Goal: Information Seeking & Learning: Learn about a topic

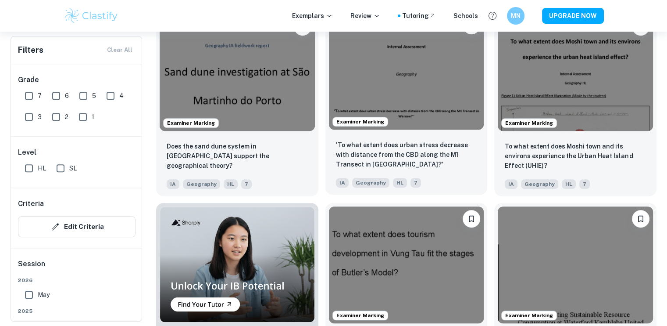
scroll to position [512, 0]
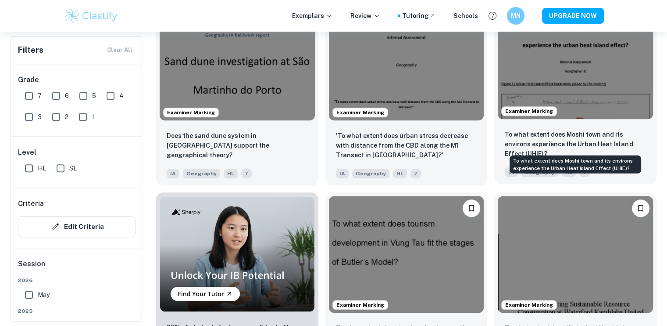
click at [568, 136] on p "To what extent does Moshi town and its environs experience the Urban Heat Islan…" at bounding box center [575, 143] width 141 height 29
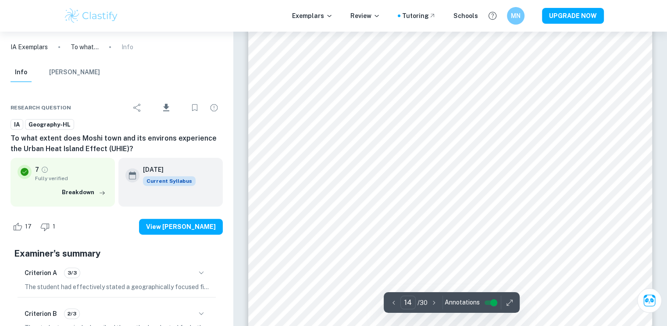
scroll to position [7065, 0]
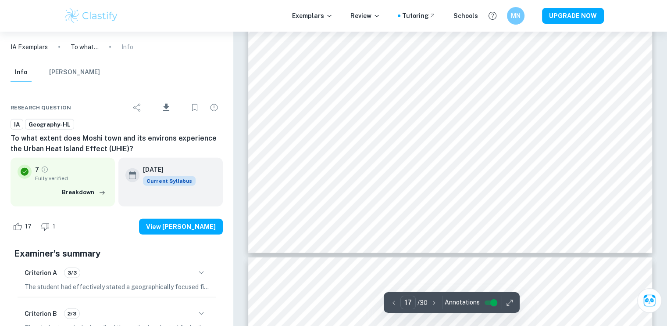
type input "18"
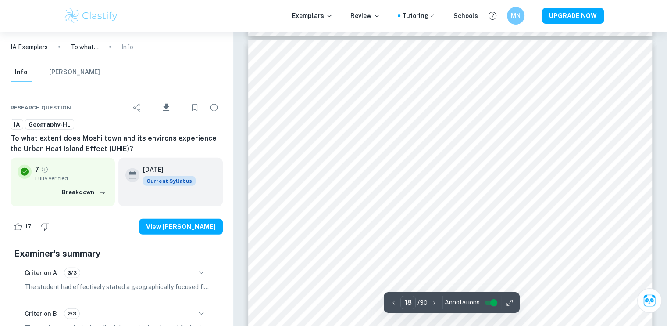
scroll to position [9420, 0]
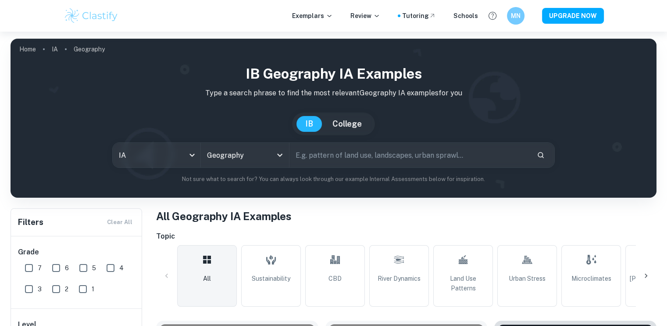
click at [323, 152] on input "text" at bounding box center [410, 155] width 240 height 25
type input "urban heat island"
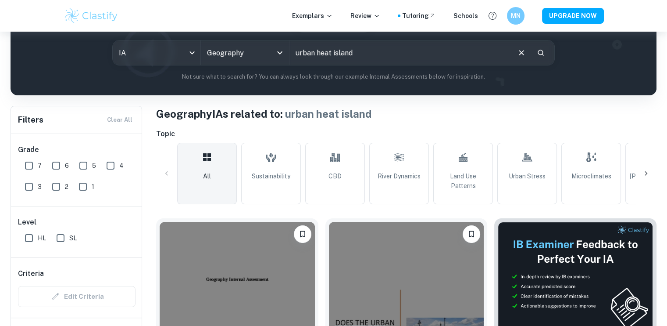
scroll to position [204, 0]
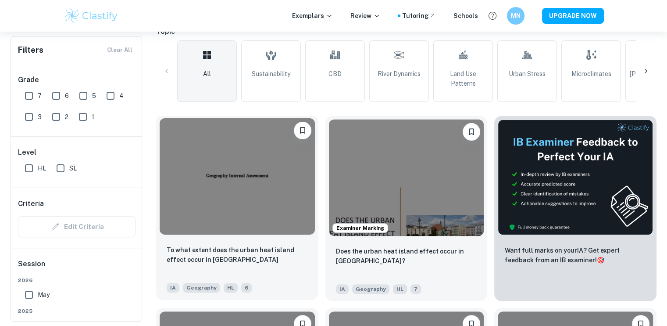
click at [253, 238] on div "To what extent does the urban heat island effect occur in [GEOGRAPHIC_DATA] [GE…" at bounding box center [237, 268] width 162 height 61
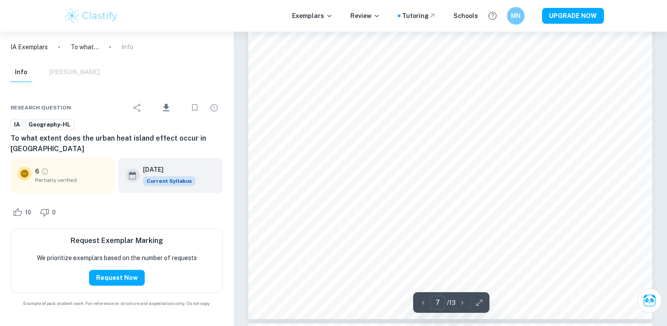
scroll to position [3809, 0]
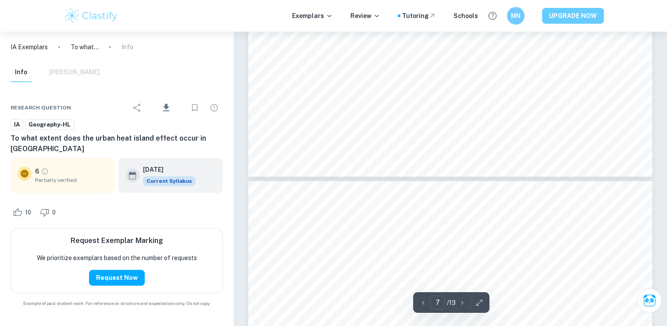
type input "8"
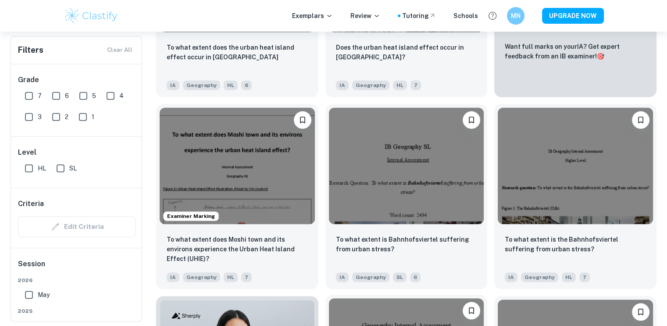
scroll to position [409, 0]
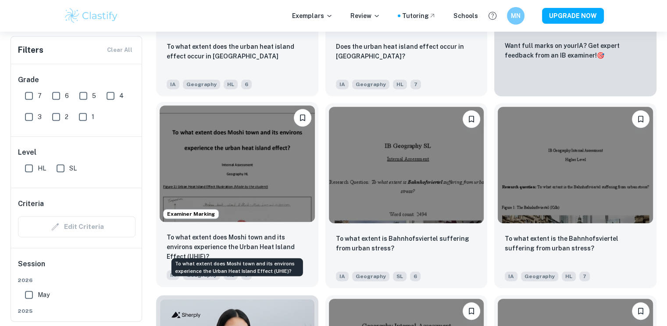
click at [251, 240] on p "To what extent does Moshi town and its environs experience the Urban Heat Islan…" at bounding box center [237, 246] width 141 height 29
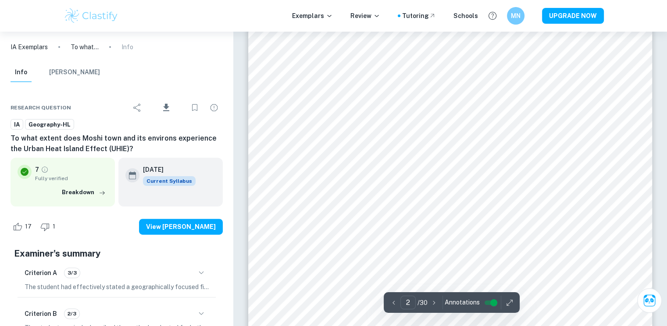
scroll to position [717, 0]
type input "6"
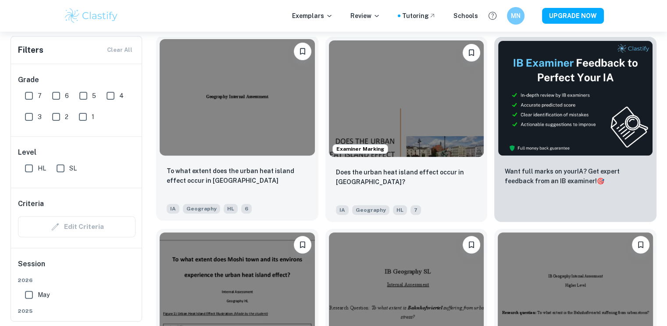
scroll to position [307, 0]
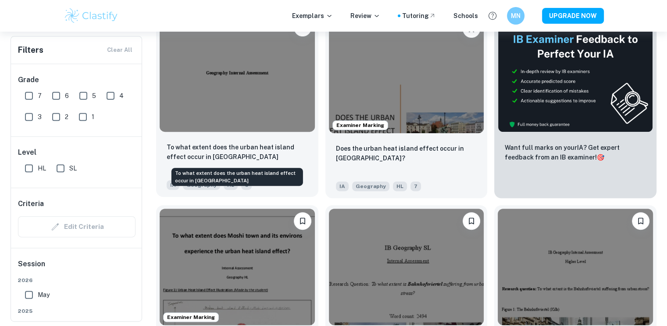
click at [238, 152] on p "To what extent does the urban heat island effect occur in [GEOGRAPHIC_DATA]" at bounding box center [237, 151] width 141 height 19
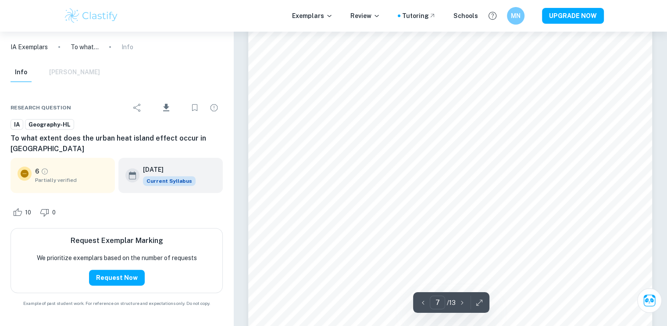
scroll to position [3583, 0]
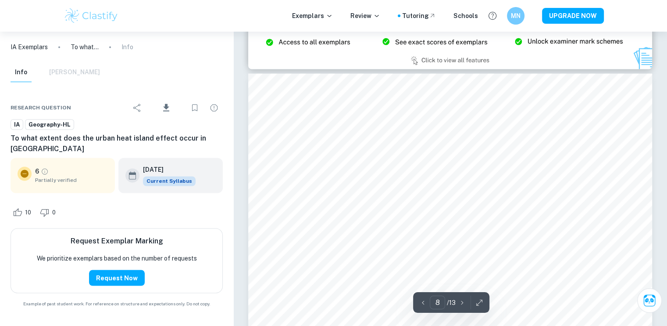
type input "9"
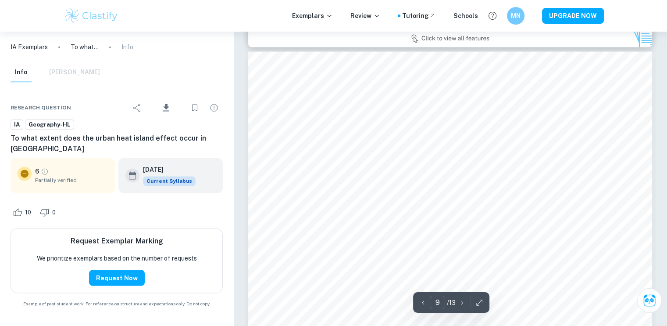
scroll to position [4915, 0]
